Goal: Task Accomplishment & Management: Manage account settings

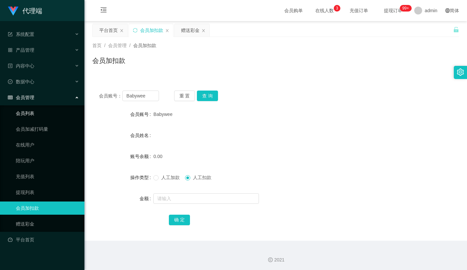
drag, startPoint x: 31, startPoint y: 107, endPoint x: 234, endPoint y: 126, distance: 203.5
click at [31, 107] on link "会员列表" at bounding box center [47, 113] width 63 height 13
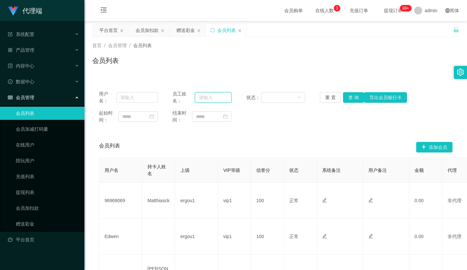
click at [209, 99] on input "text" at bounding box center [213, 97] width 37 height 11
click at [146, 99] on input "text" at bounding box center [137, 97] width 42 height 11
paste input "Nicole25"
type input "Nicole25"
click at [349, 99] on button "查 询" at bounding box center [353, 97] width 21 height 11
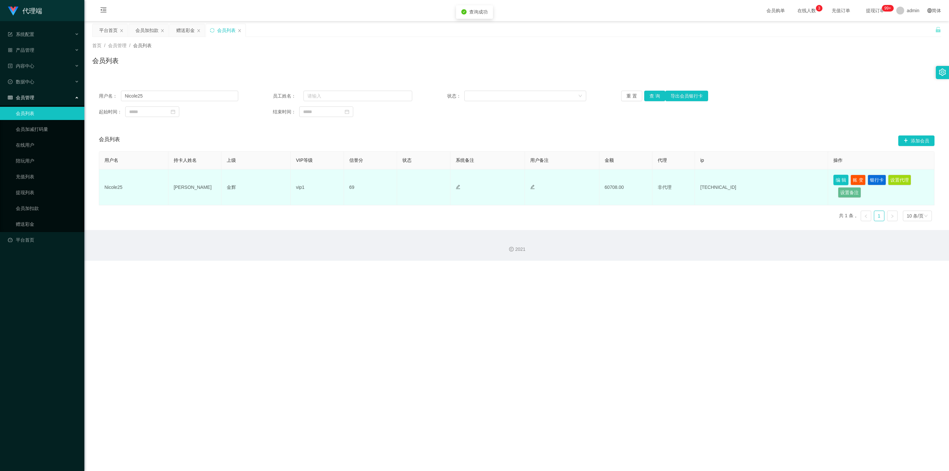
click at [466, 179] on button "编 辑" at bounding box center [841, 180] width 15 height 11
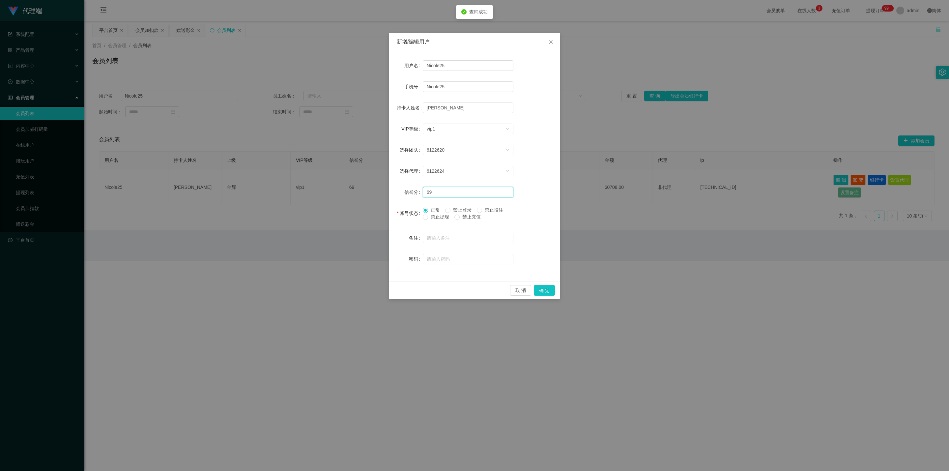
click at [459, 189] on input "69" at bounding box center [468, 192] width 91 height 11
type input "6"
type input "70"
click at [466, 270] on div "取 消 确 定" at bounding box center [474, 289] width 171 height 17
click at [466, 270] on button "确 定" at bounding box center [544, 290] width 21 height 11
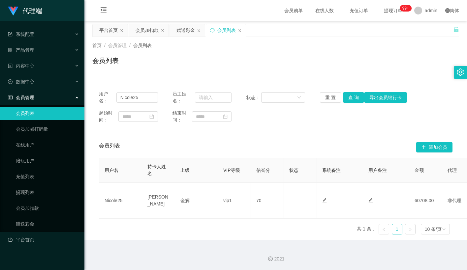
drag, startPoint x: 261, startPoint y: 29, endPoint x: 269, endPoint y: 29, distance: 8.2
click at [261, 29] on div "平台首页 会员加扣款 赠送彩金 会员列表" at bounding box center [272, 35] width 361 height 23
